Goal: Find specific page/section

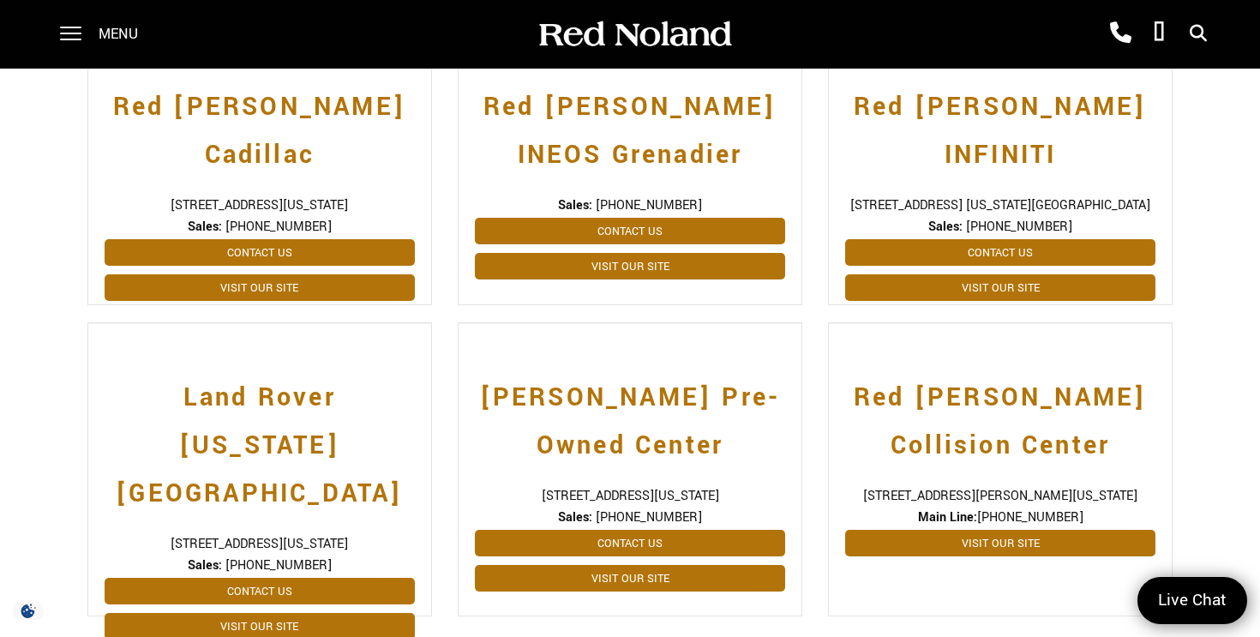
scroll to position [434, 0]
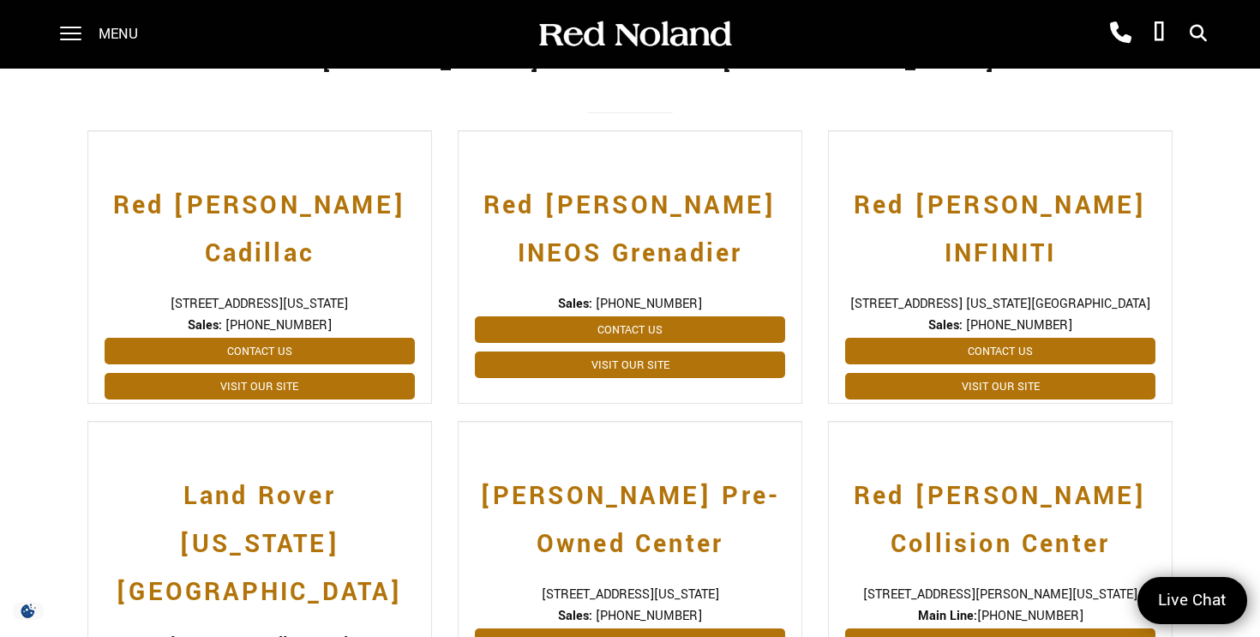
drag, startPoint x: 1145, startPoint y: 231, endPoint x: 843, endPoint y: 231, distance: 302.6
click at [843, 231] on div "Red [PERSON_NAME] INFINITI [STREET_ADDRESS] [US_STATE][GEOGRAPHIC_DATA] Sales: …" at bounding box center [1000, 266] width 345 height 273
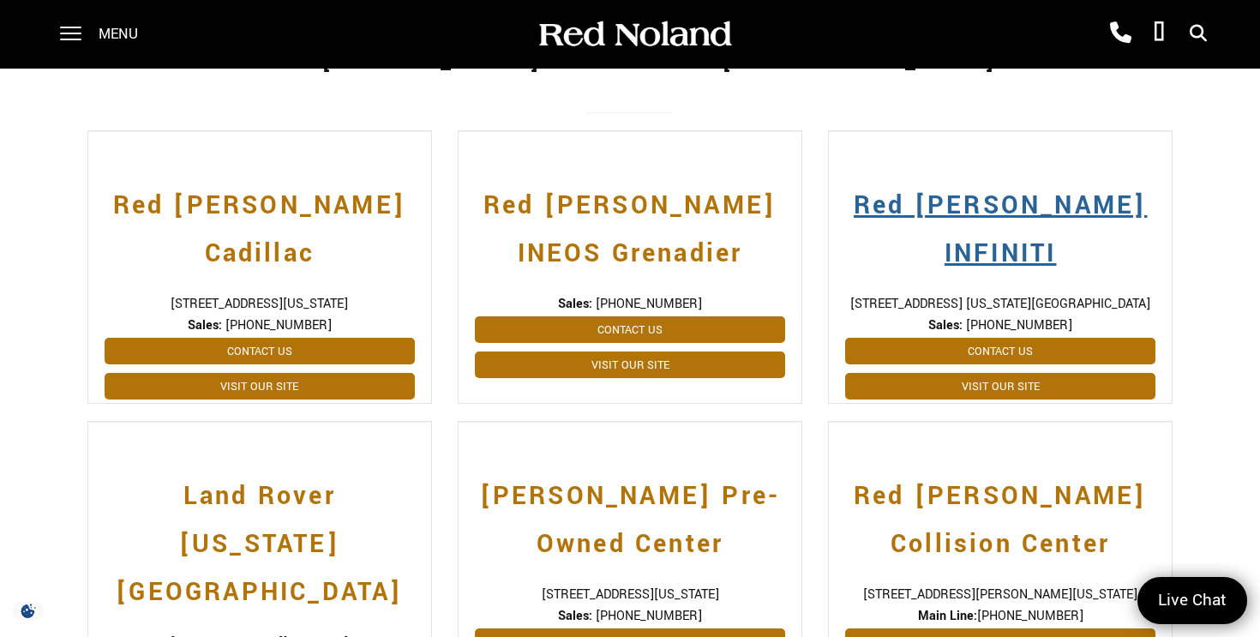
copy span "[STREET_ADDRESS] [US_STATE][GEOGRAPHIC_DATA]"
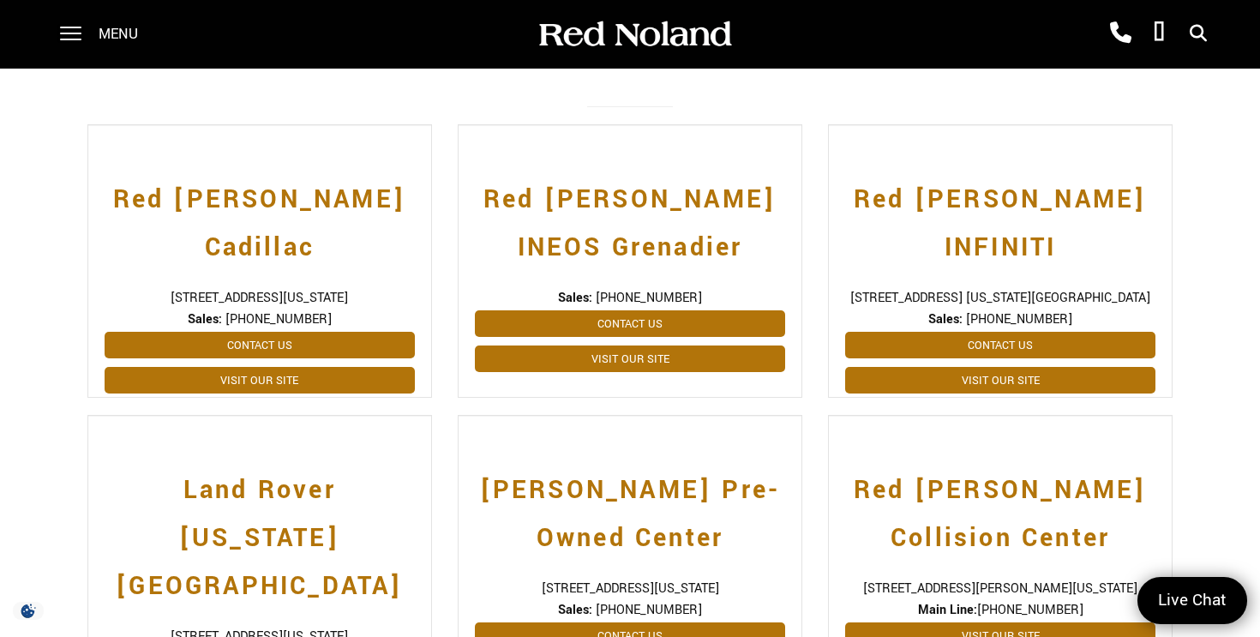
scroll to position [495, 0]
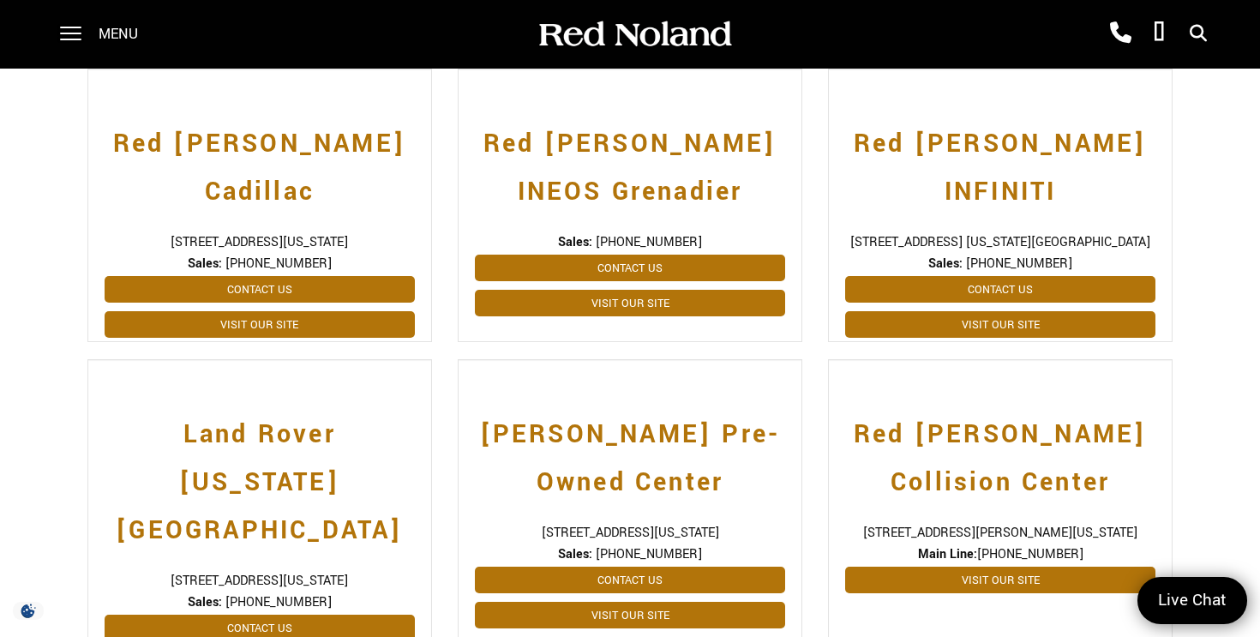
click at [818, 496] on div "Red [PERSON_NAME] Collision Center [STREET_ADDRESS][PERSON_NAME][US_STATE] Main…" at bounding box center [1000, 514] width 370 height 311
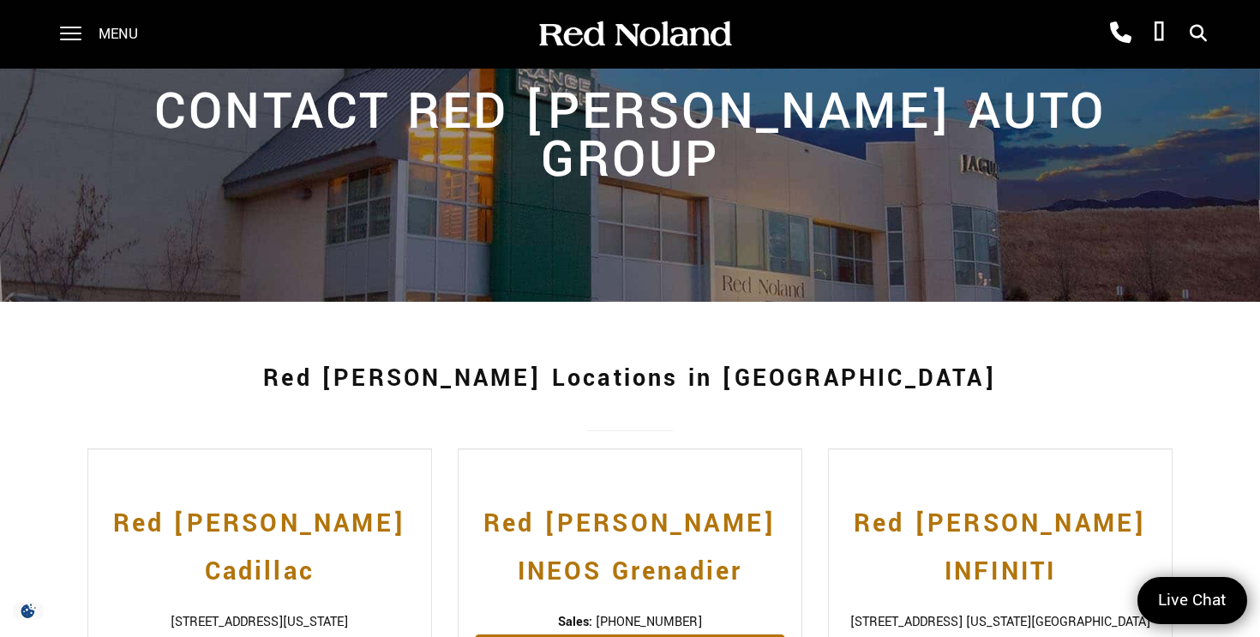
scroll to position [0, 0]
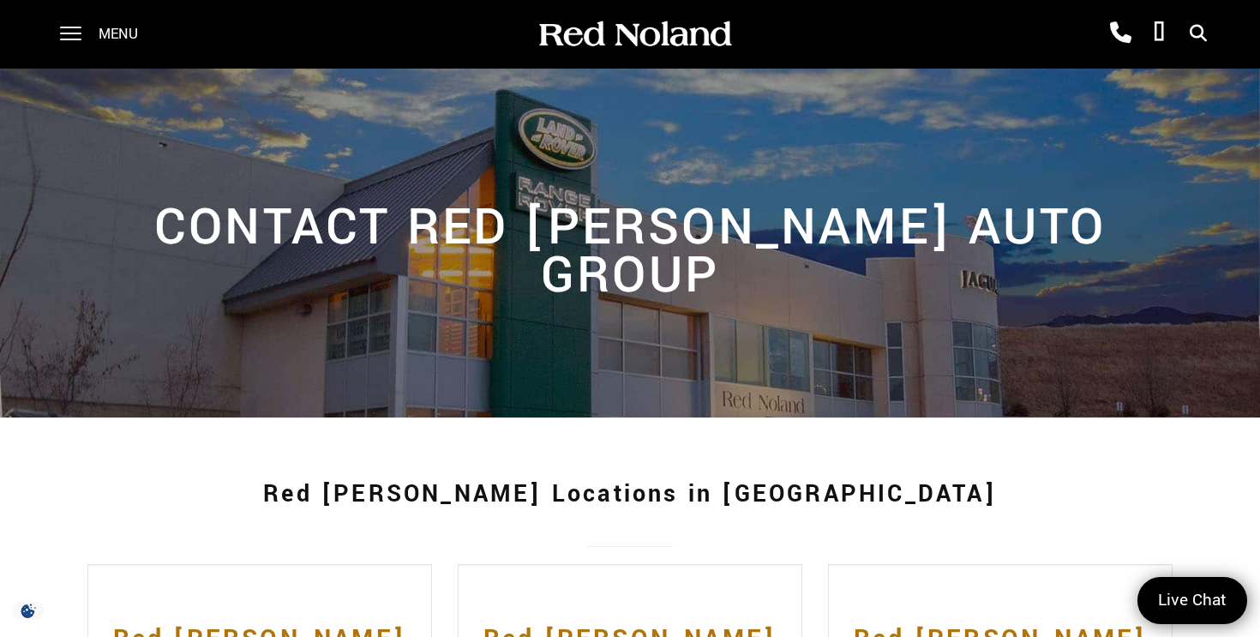
click at [90, 41] on div "Menu" at bounding box center [105, 34] width 124 height 69
click at [82, 39] on div "Menu" at bounding box center [105, 34] width 124 height 69
click at [72, 28] on span at bounding box center [70, 28] width 21 height 2
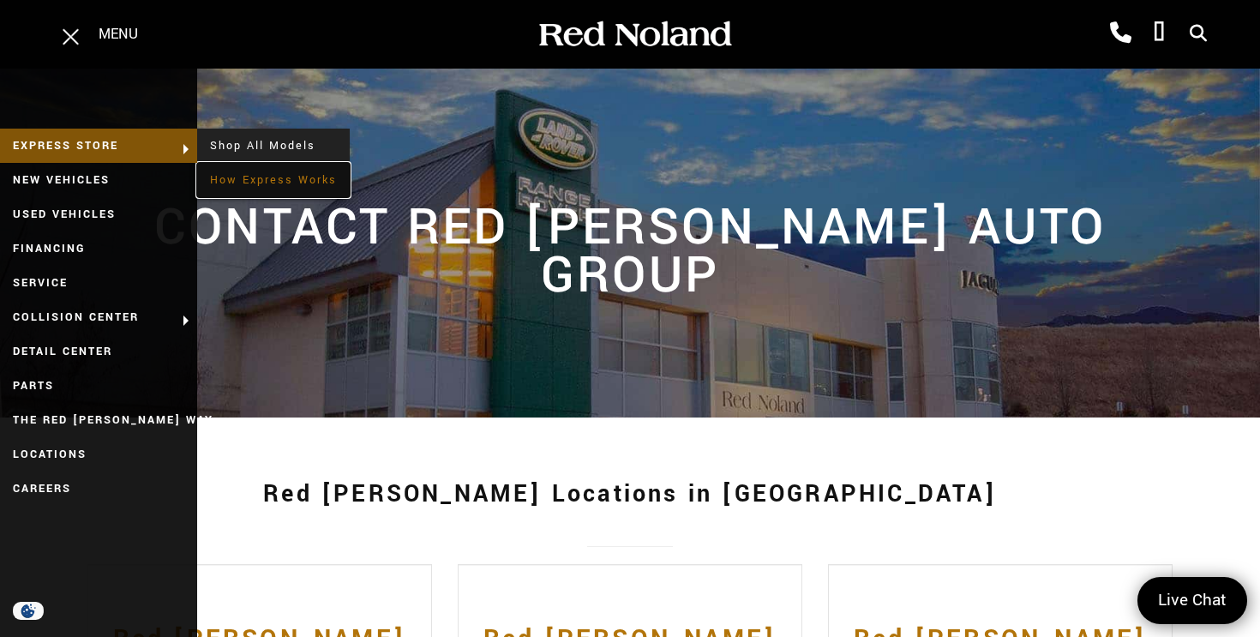
click at [214, 178] on link "How Express Works" at bounding box center [273, 180] width 153 height 34
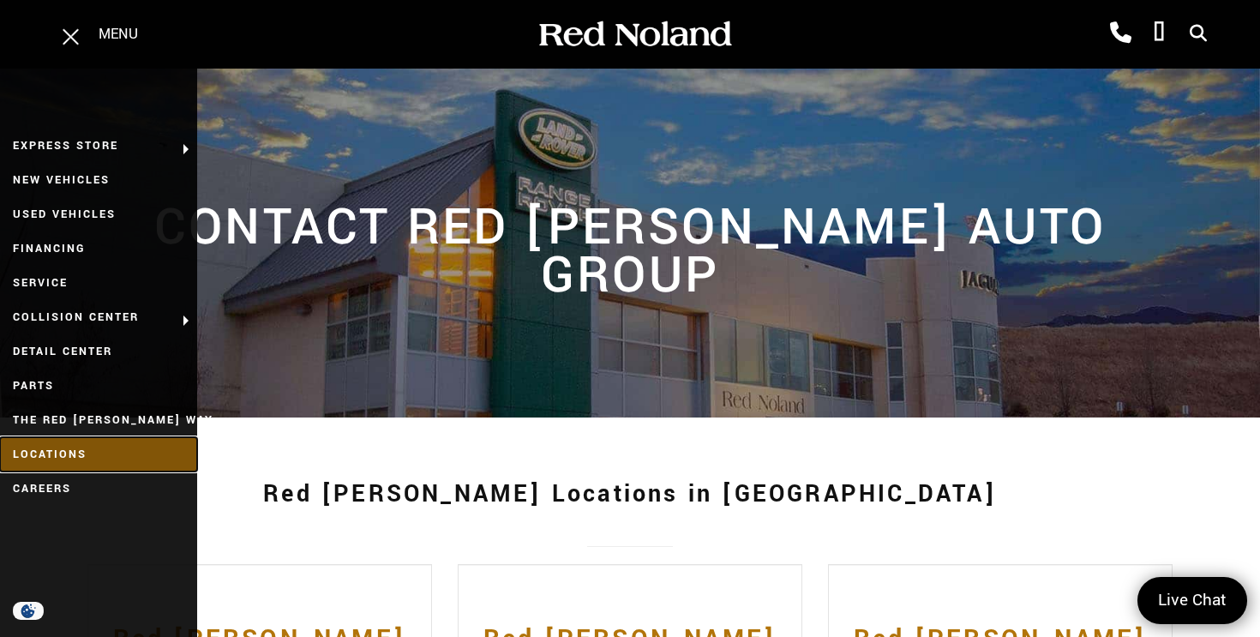
click at [75, 452] on link "Locations" at bounding box center [98, 454] width 197 height 34
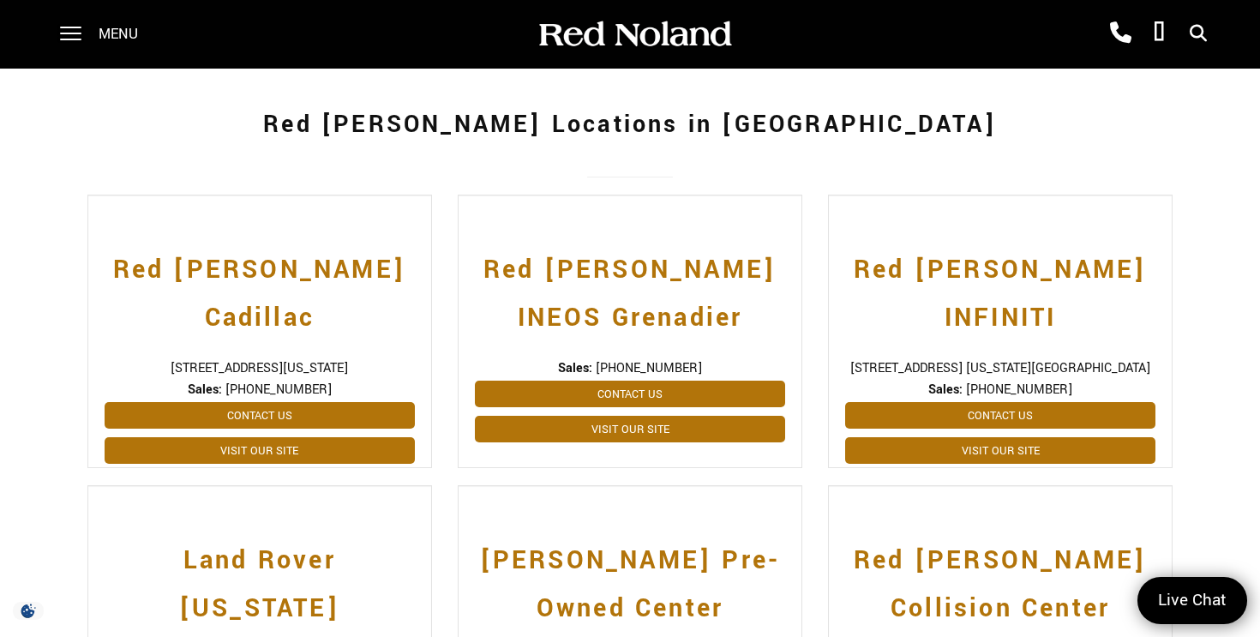
scroll to position [376, 0]
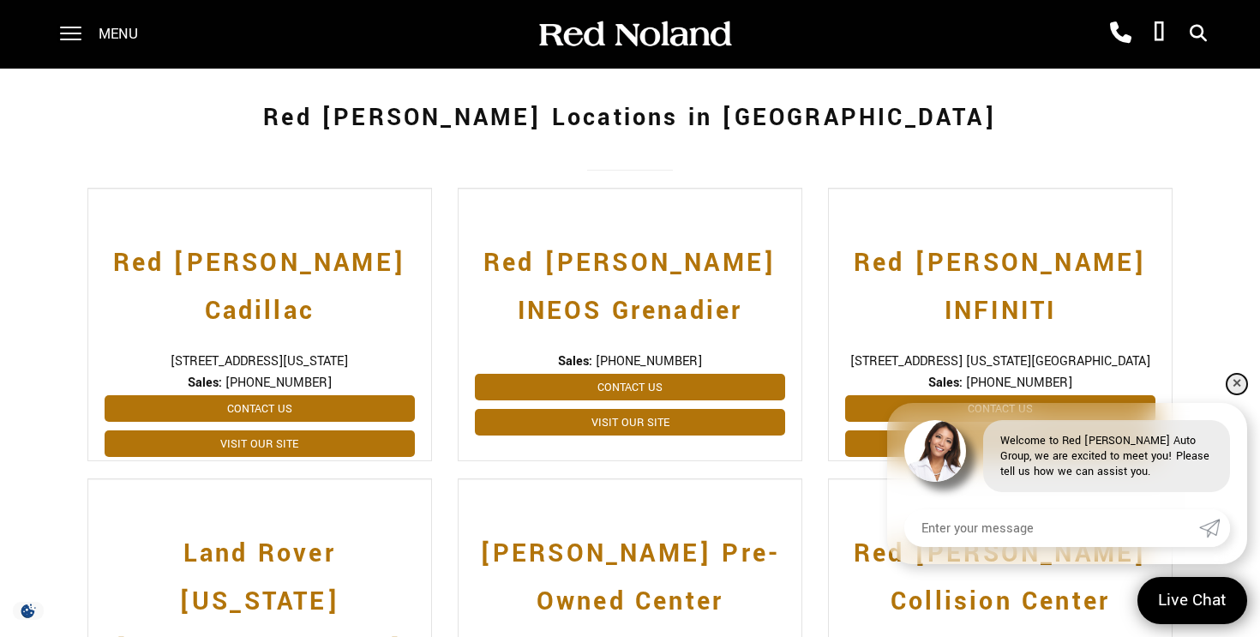
drag, startPoint x: 1238, startPoint y: 387, endPoint x: 1220, endPoint y: 356, distance: 36.5
click at [1238, 387] on link "✕" at bounding box center [1237, 384] width 21 height 21
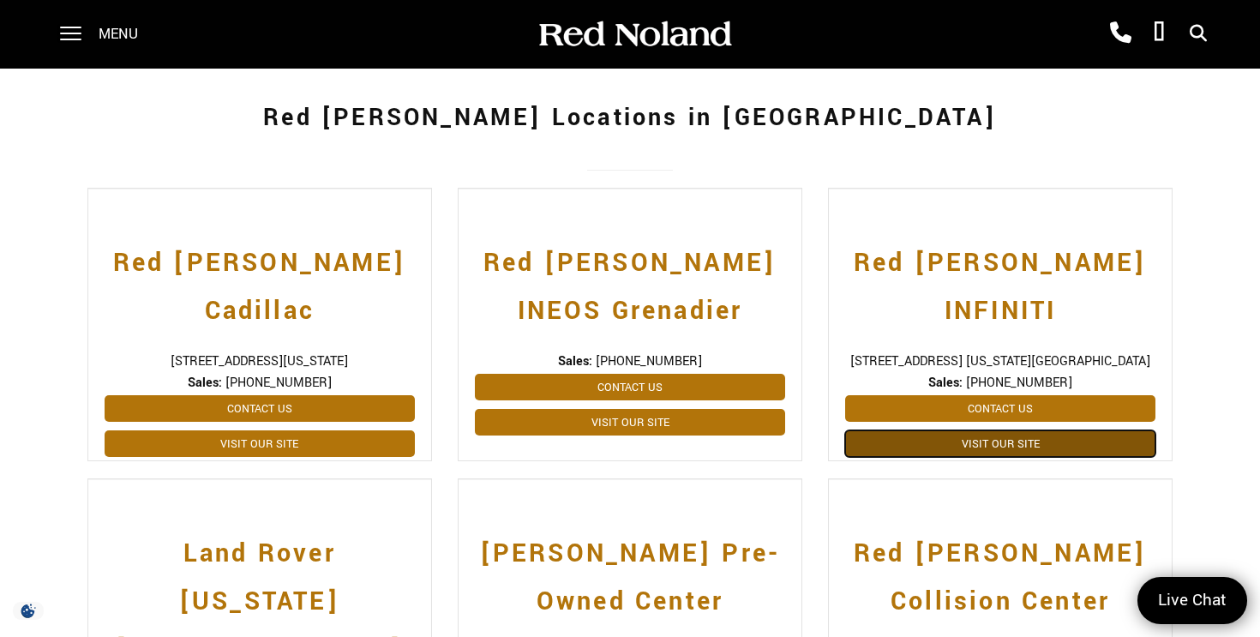
click at [1025, 430] on link "Visit Our Site" at bounding box center [1000, 443] width 310 height 27
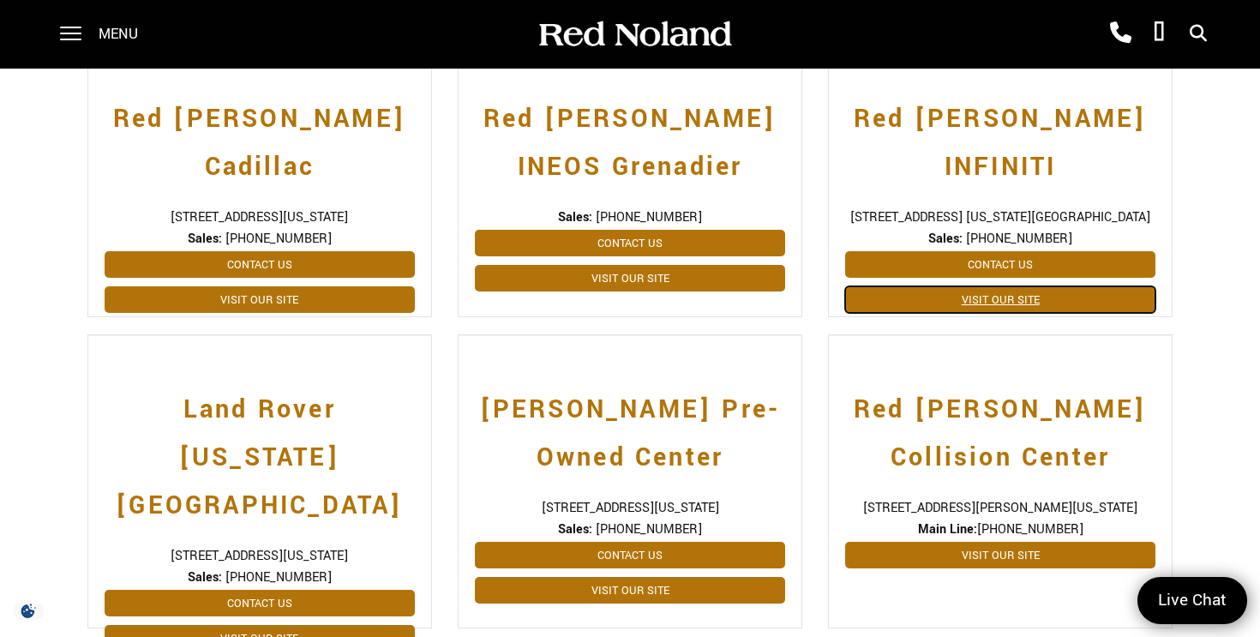
scroll to position [565, 0]
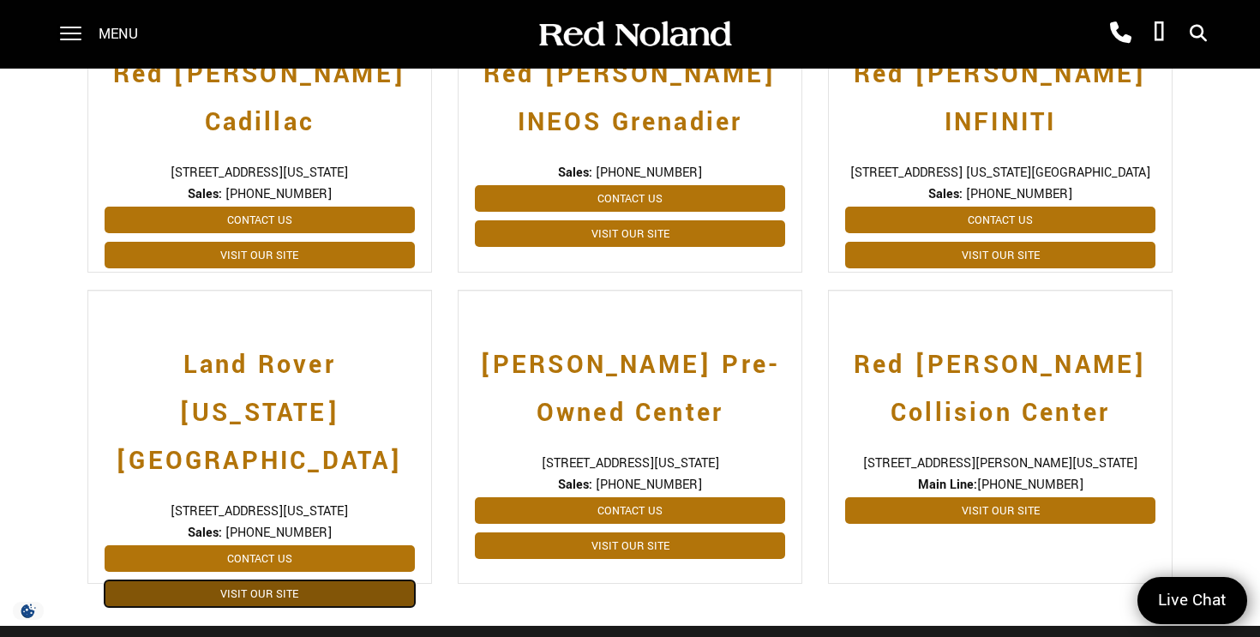
click at [298, 580] on link "Visit Our Site" at bounding box center [260, 593] width 310 height 27
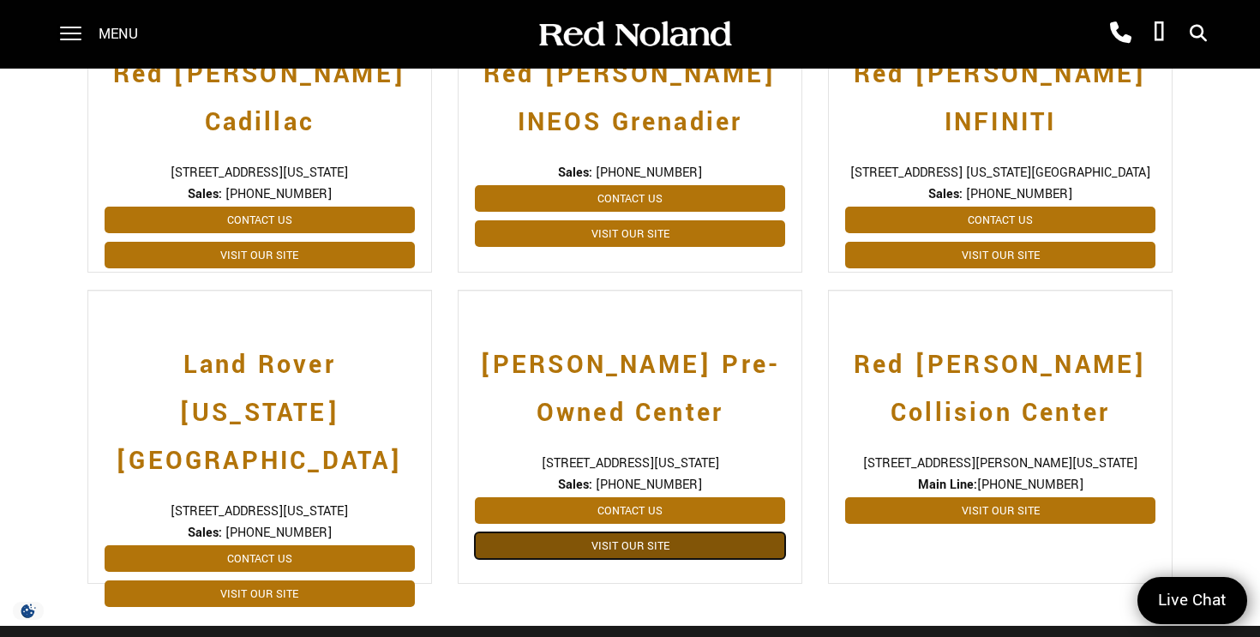
click at [628, 532] on link "Visit Our Site" at bounding box center [630, 545] width 310 height 27
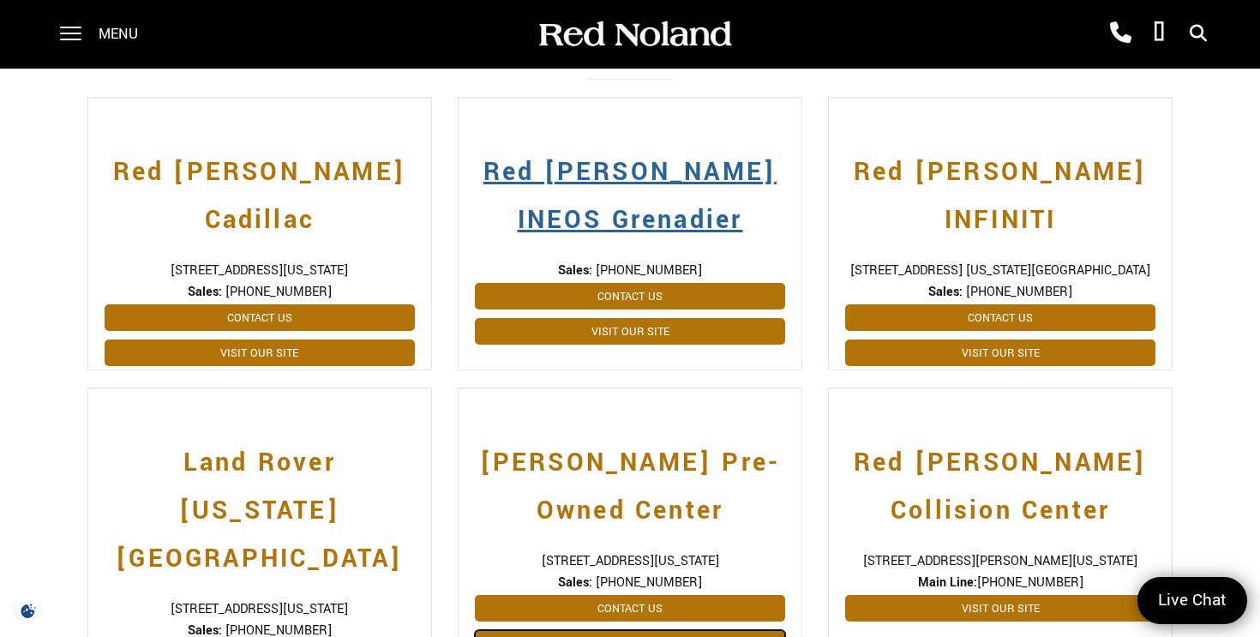
scroll to position [387, 0]
